Goal: Task Accomplishment & Management: Complete application form

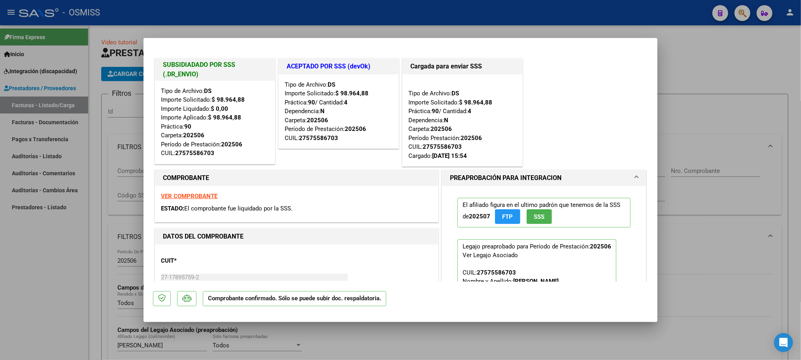
scroll to position [178, 0]
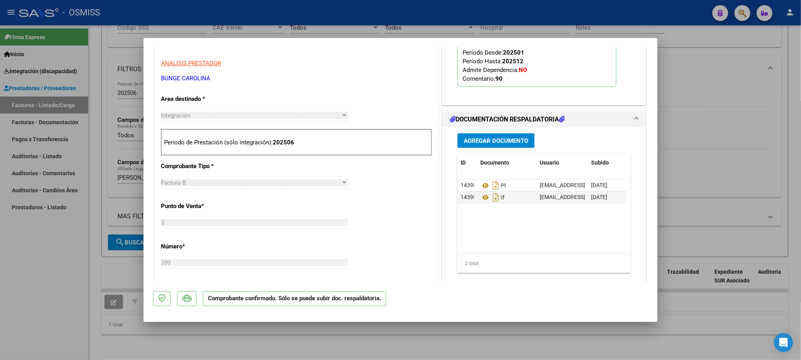
click at [51, 253] on div at bounding box center [400, 180] width 801 height 360
type input "$ 0,00"
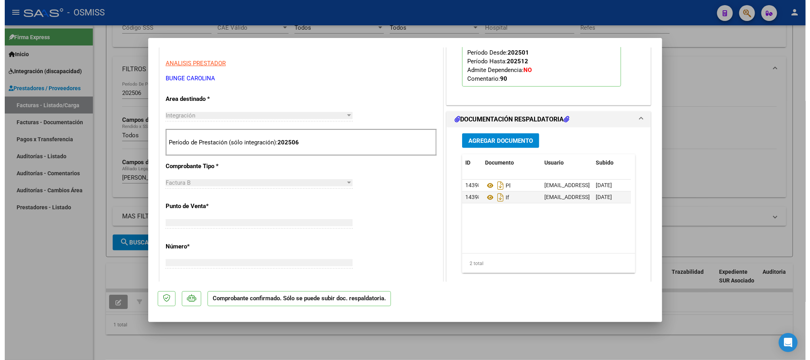
scroll to position [134, 0]
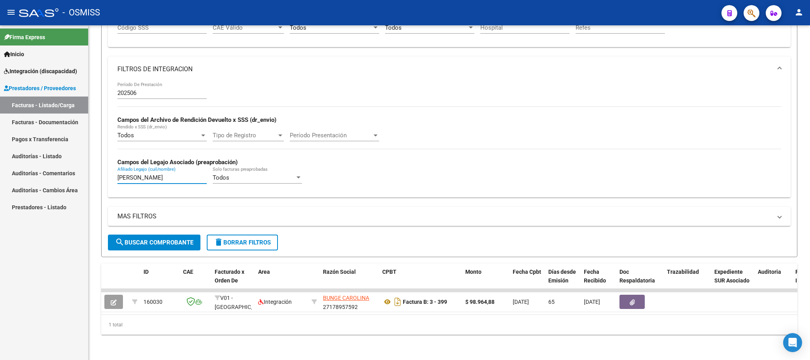
drag, startPoint x: 147, startPoint y: 169, endPoint x: 76, endPoint y: 151, distance: 73.3
click at [77, 155] on mat-sidenav-container "Firma Express Inicio Instructivos Contacto OS Integración (discapacidad) Legajo…" at bounding box center [405, 192] width 810 height 334
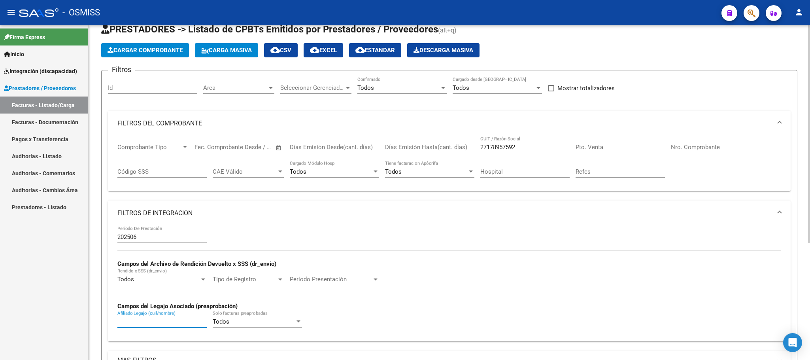
scroll to position [0, 0]
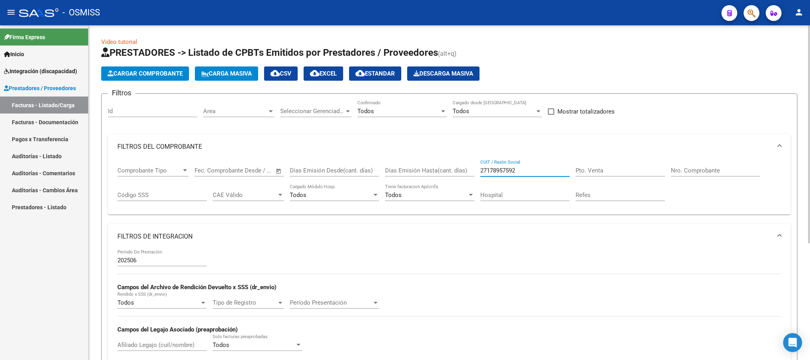
drag, startPoint x: 523, startPoint y: 168, endPoint x: 423, endPoint y: 159, distance: 100.4
click at [423, 159] on div "Comprobante Tipo Comprobante Tipo Fecha inicio – Fecha fin Fec. Comprobante Des…" at bounding box center [449, 183] width 664 height 49
paste input "30716943085"
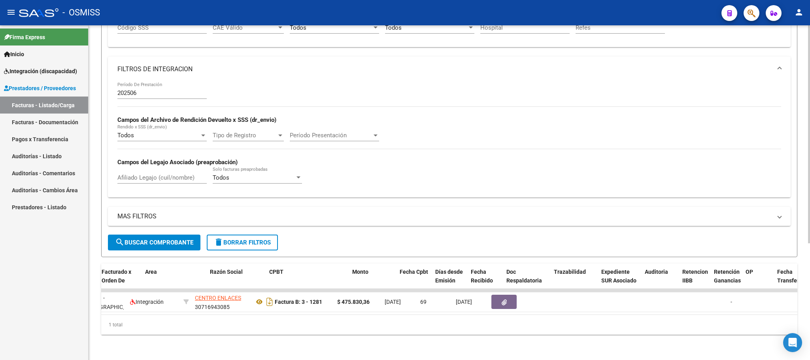
scroll to position [0, 113]
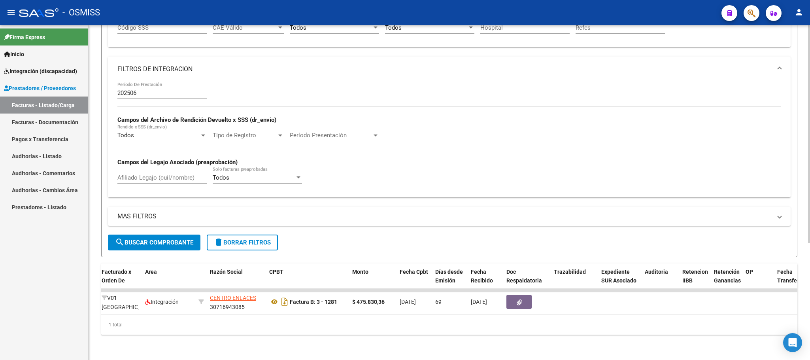
type input "30716943085"
click at [186, 239] on span "search Buscar Comprobante" at bounding box center [154, 242] width 78 height 7
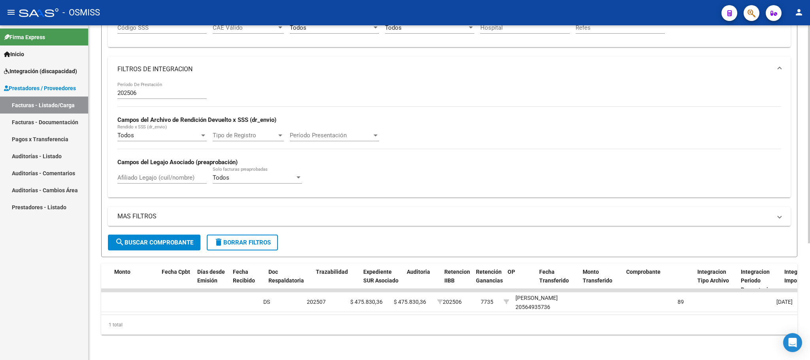
scroll to position [0, 280]
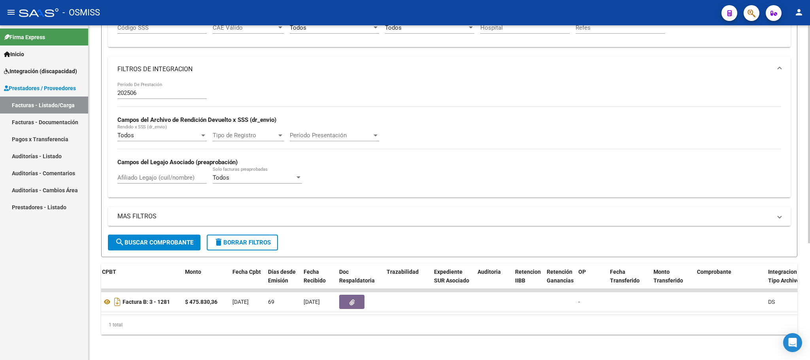
click at [145, 89] on input "202506" at bounding box center [161, 92] width 89 height 7
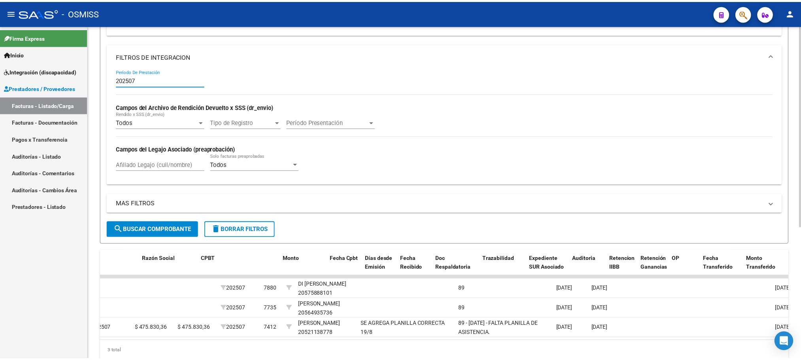
scroll to position [0, 0]
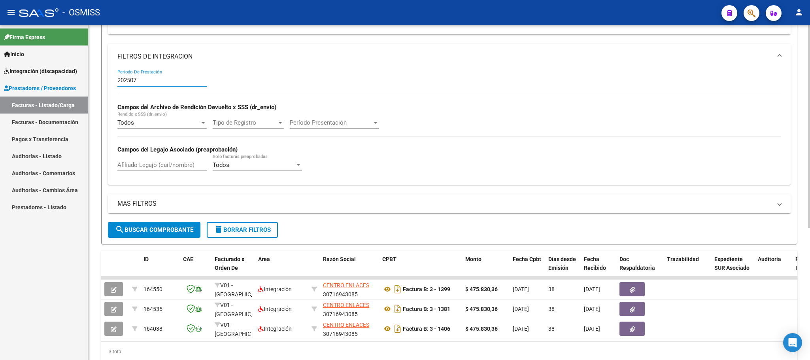
type input "202507"
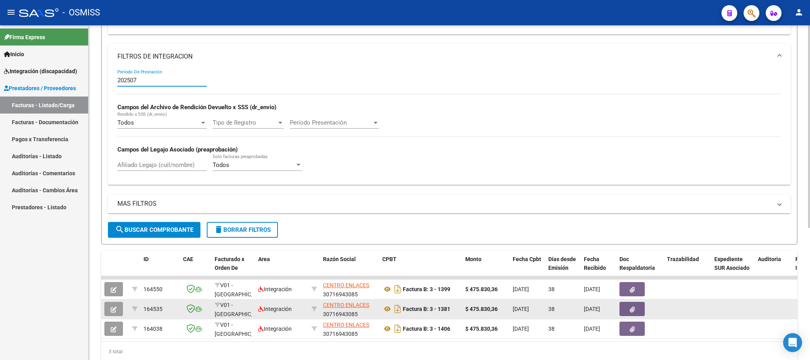
click at [116, 309] on icon "button" at bounding box center [114, 309] width 6 height 6
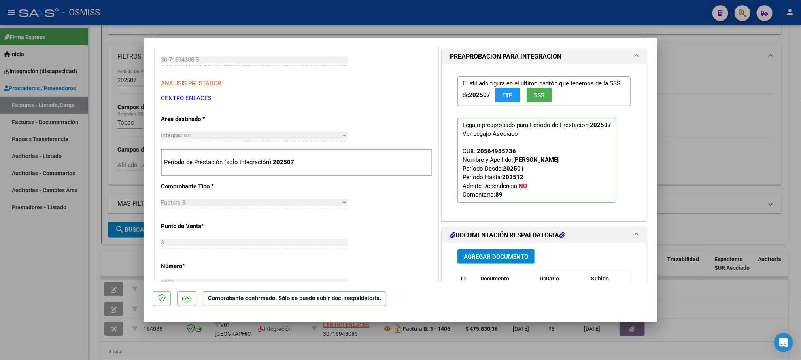
scroll to position [237, 0]
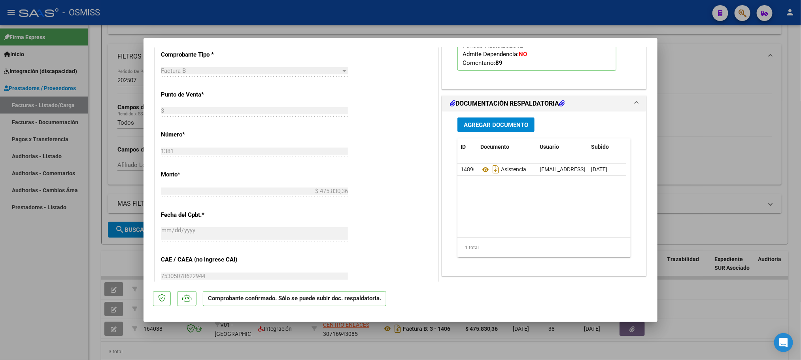
click at [53, 271] on div at bounding box center [400, 180] width 801 height 360
type input "$ 0,00"
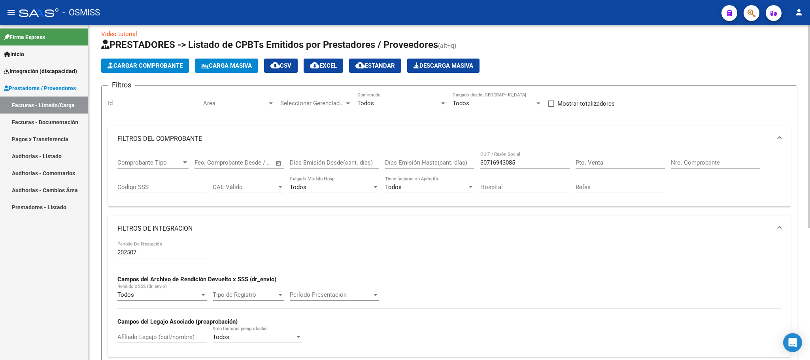
scroll to position [2, 0]
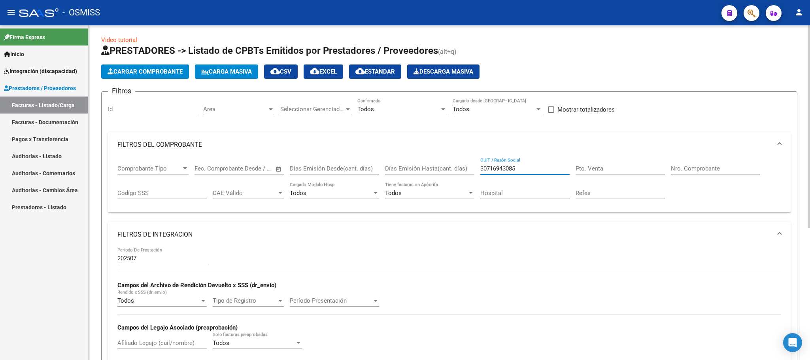
drag, startPoint x: 532, startPoint y: 167, endPoint x: 417, endPoint y: 167, distance: 115.8
click at [417, 167] on div "Comprobante Tipo Comprobante Tipo Fecha inicio – Fecha fin Fec. Comprobante Des…" at bounding box center [449, 181] width 664 height 49
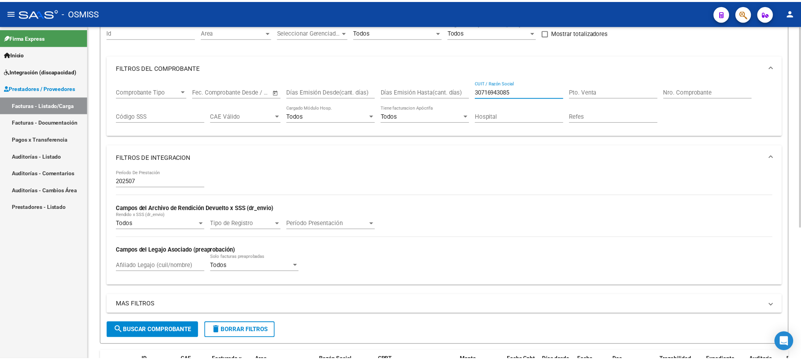
scroll to position [218, 0]
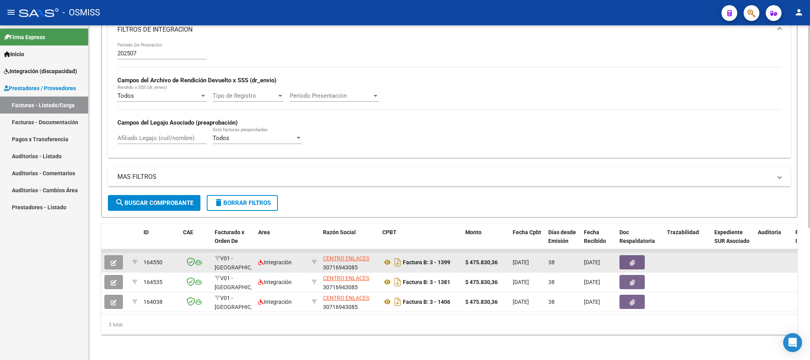
click at [114, 260] on icon "button" at bounding box center [114, 263] width 6 height 6
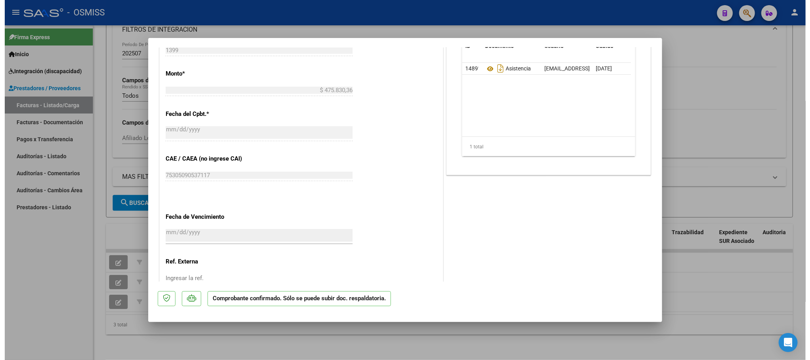
scroll to position [311, 0]
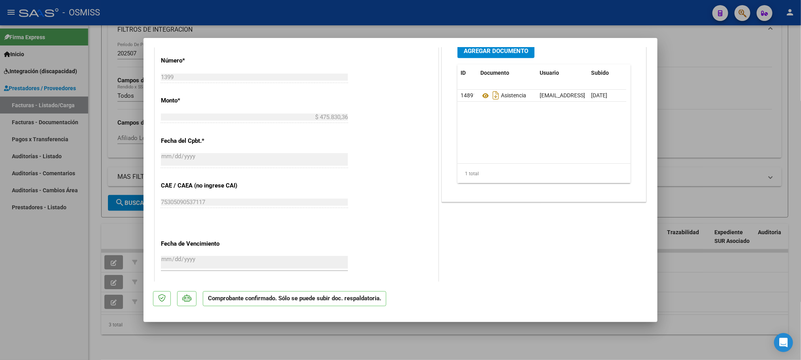
click at [58, 245] on div at bounding box center [400, 180] width 801 height 360
type input "$ 0,00"
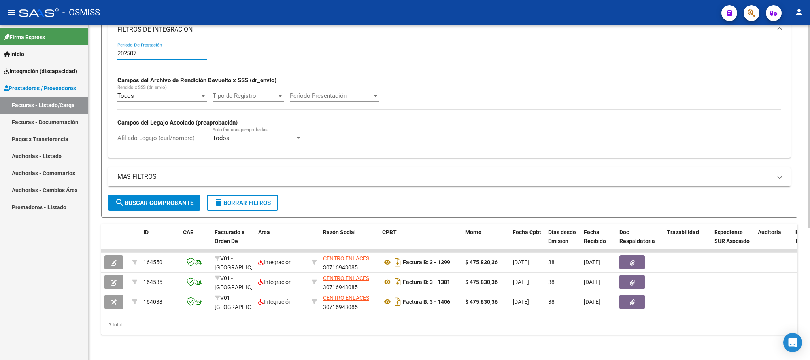
click at [144, 50] on input "202507" at bounding box center [161, 53] width 89 height 7
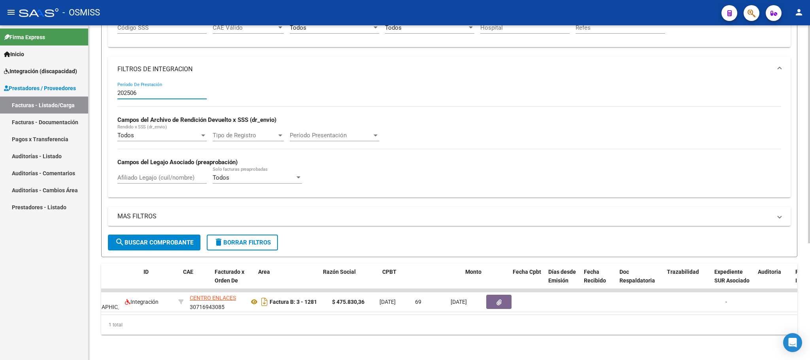
scroll to position [0, 0]
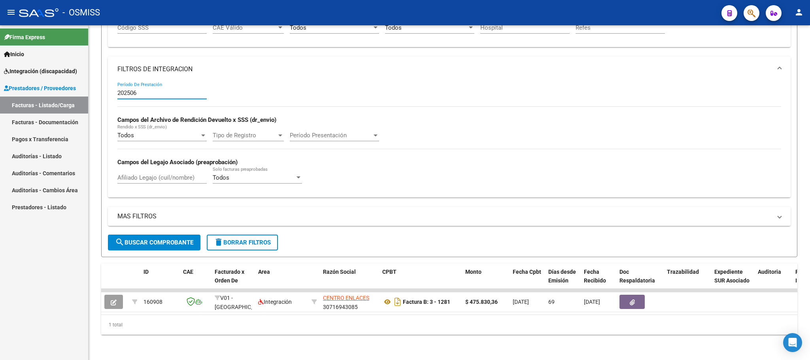
type input "202506"
